Goal: Navigation & Orientation: Find specific page/section

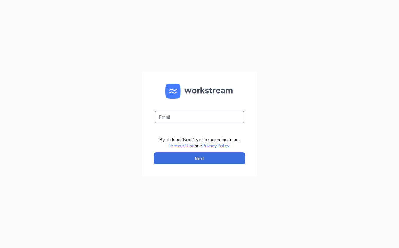
click at [166, 115] on input "text" at bounding box center [199, 117] width 91 height 12
type input "[EMAIL_ADDRESS][DOMAIN_NAME]"
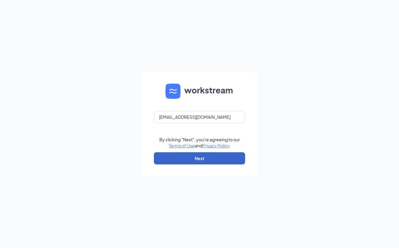
click at [166, 160] on button "Next" at bounding box center [199, 158] width 91 height 12
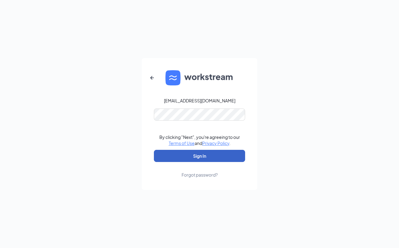
click at [188, 155] on button "Sign In" at bounding box center [199, 156] width 91 height 12
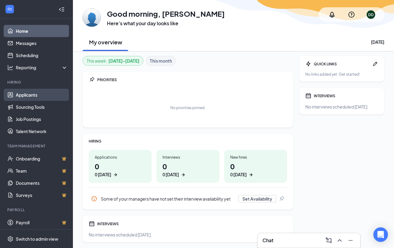
click at [30, 98] on link "Applicants" at bounding box center [42, 95] width 52 height 12
